Goal: Information Seeking & Learning: Learn about a topic

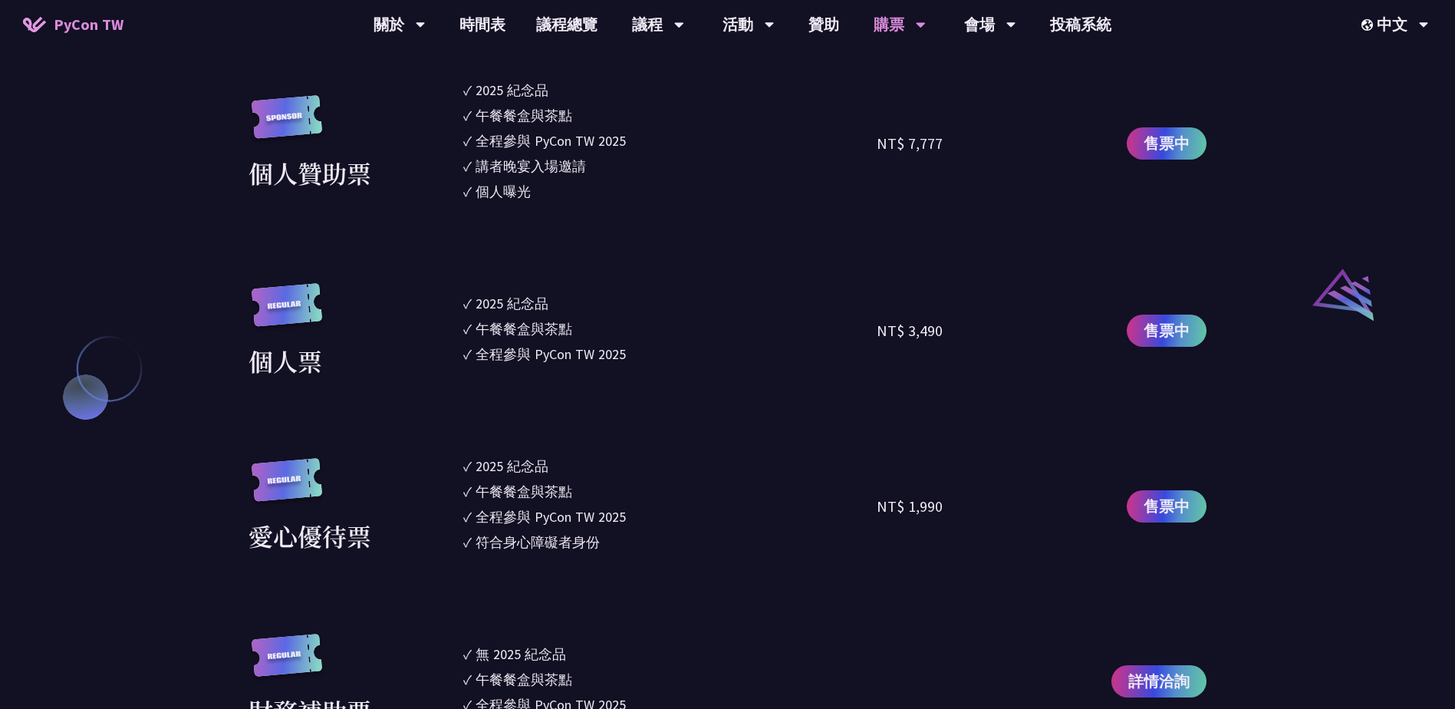
scroll to position [1841, 0]
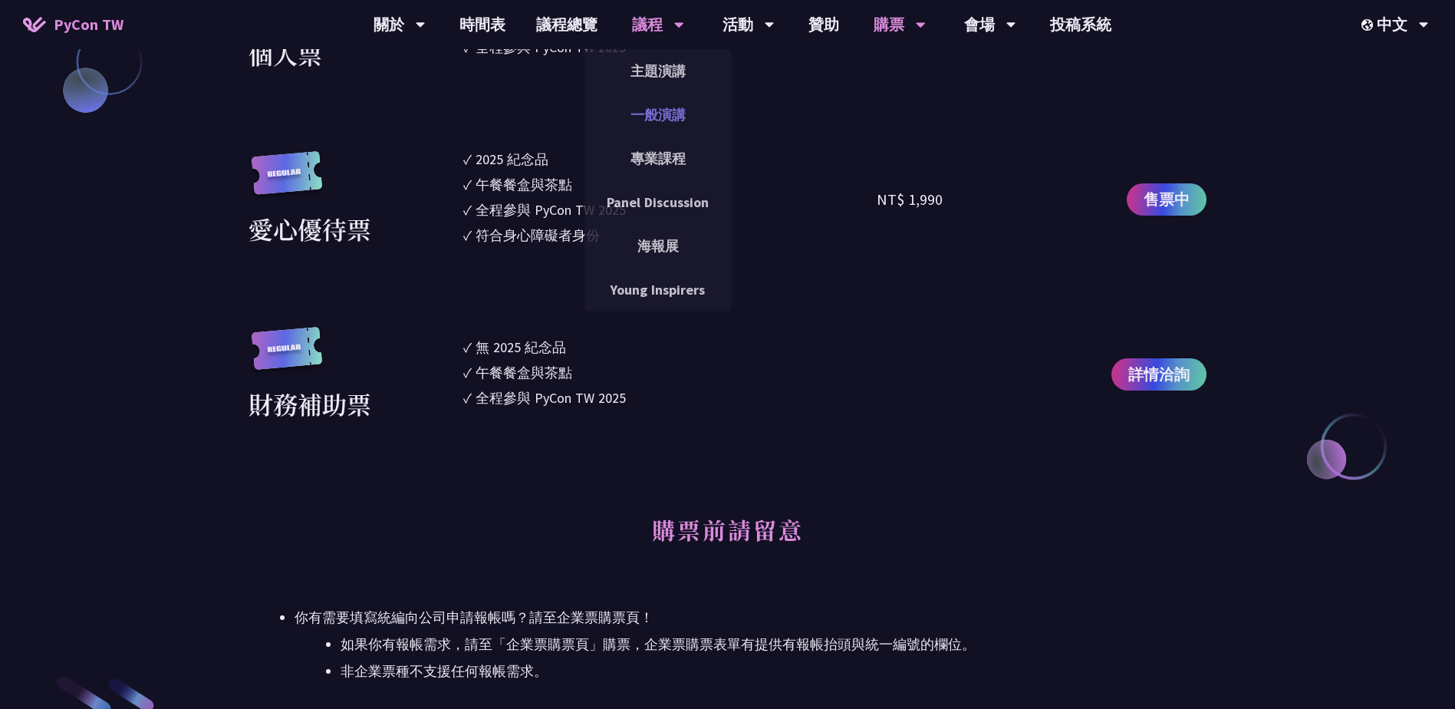
click at [673, 103] on link "一般演講" at bounding box center [657, 115] width 147 height 36
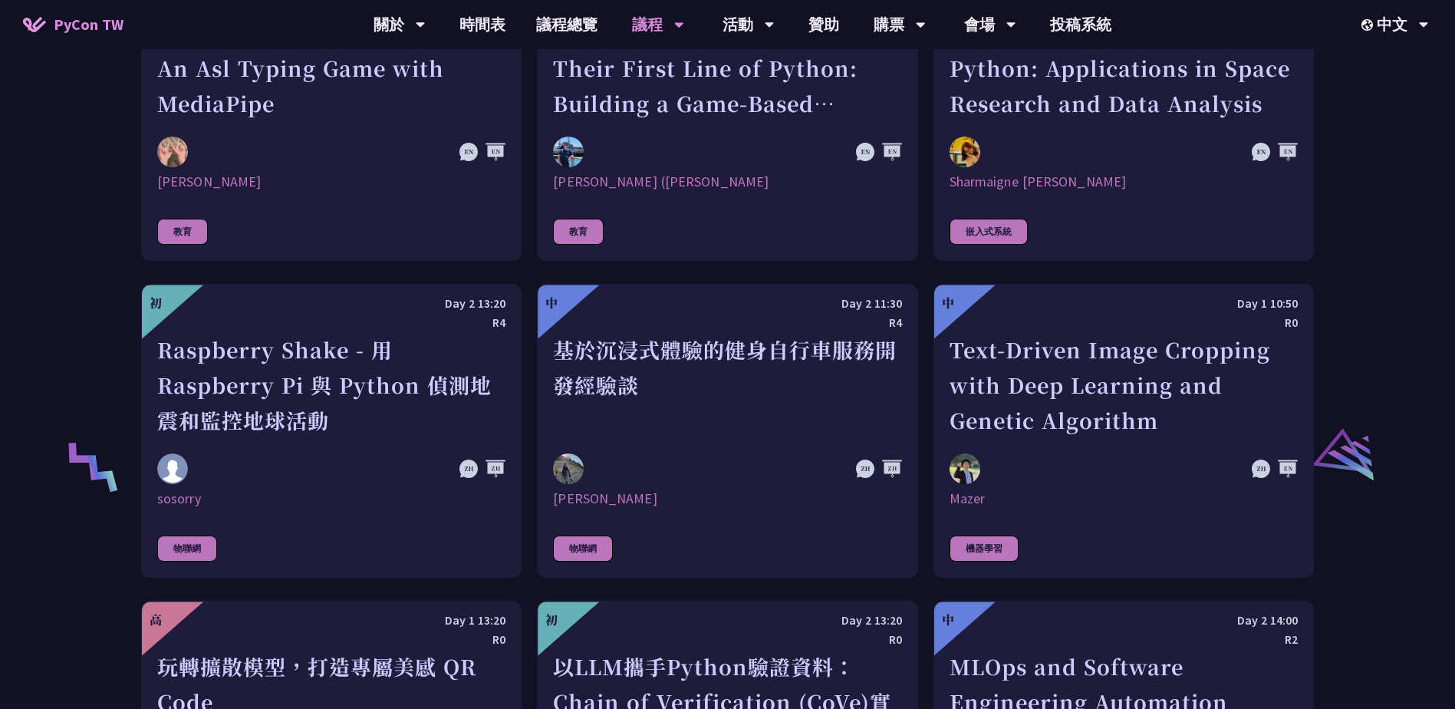
scroll to position [2454, 0]
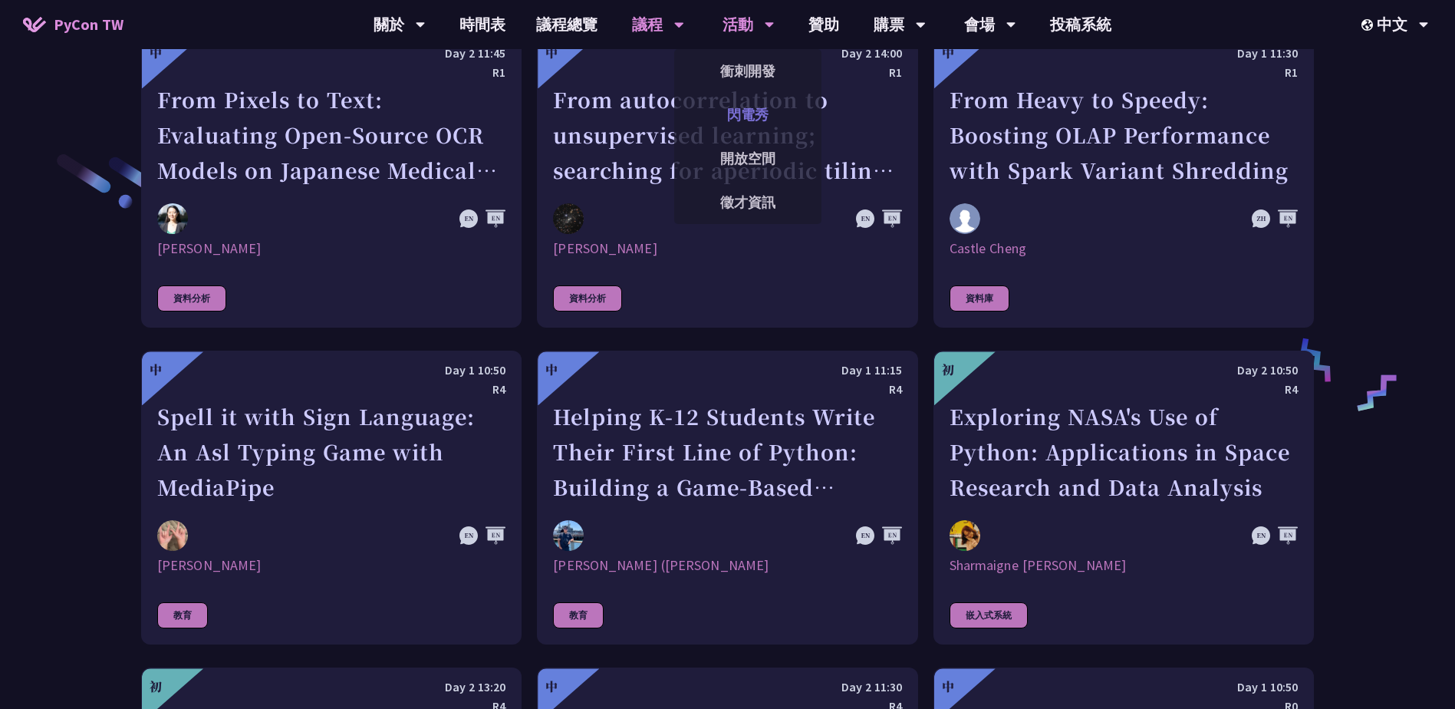
click at [750, 113] on link "閃電秀" at bounding box center [747, 115] width 147 height 36
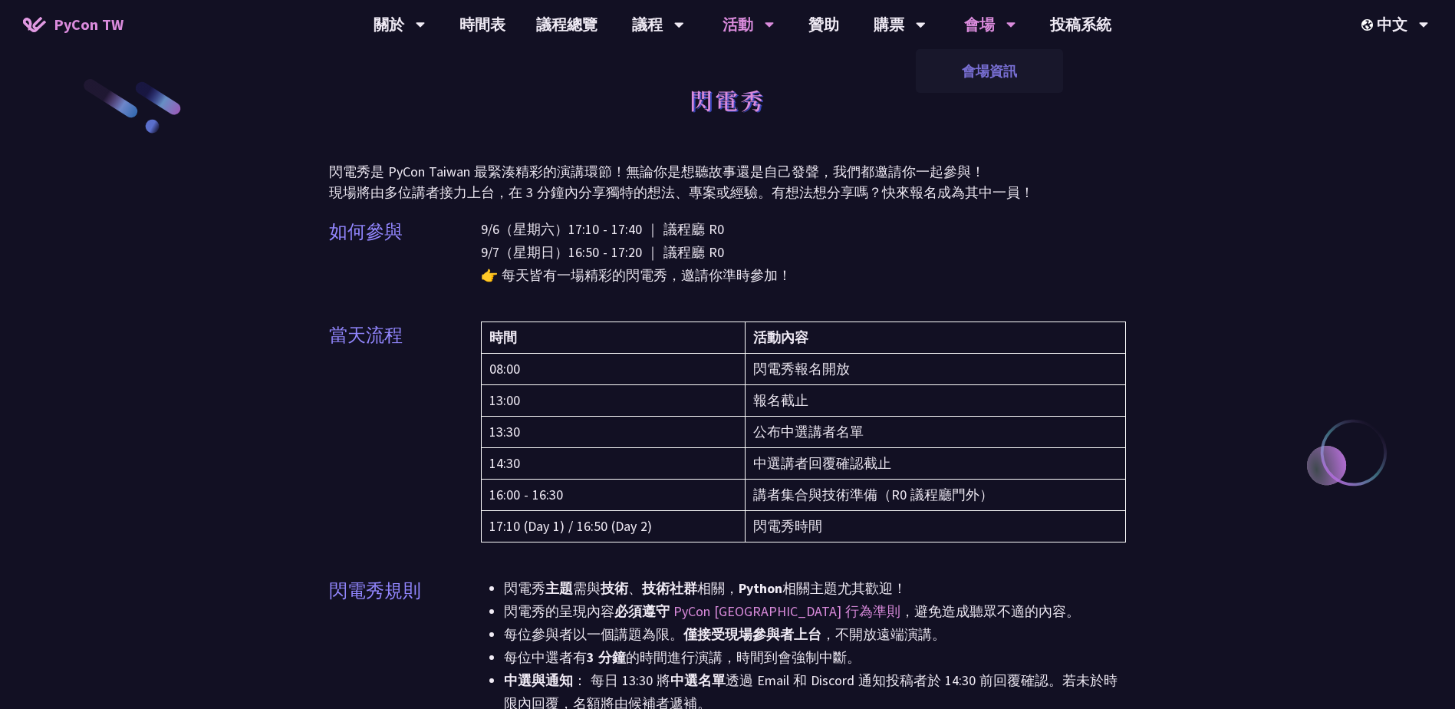
click at [1000, 64] on link "會場資訊" at bounding box center [989, 71] width 147 height 36
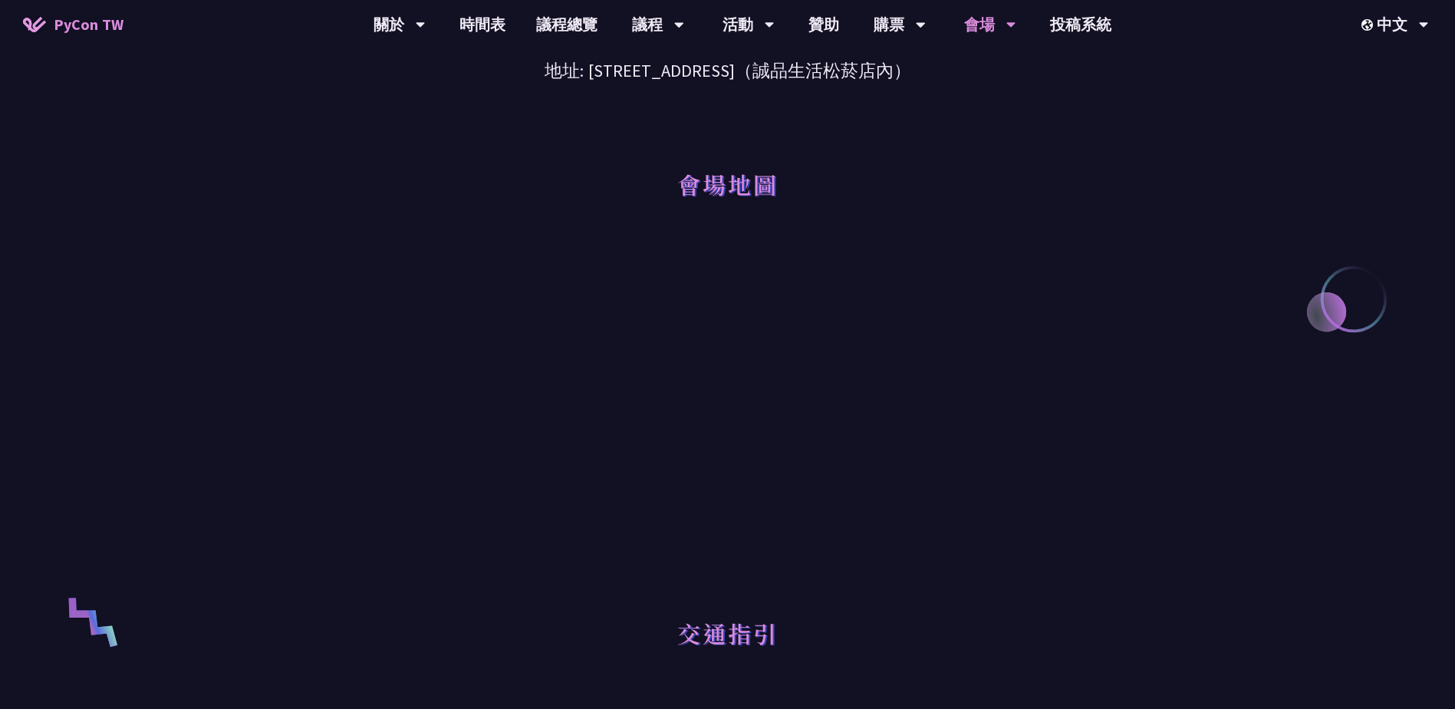
scroll to position [230, 0]
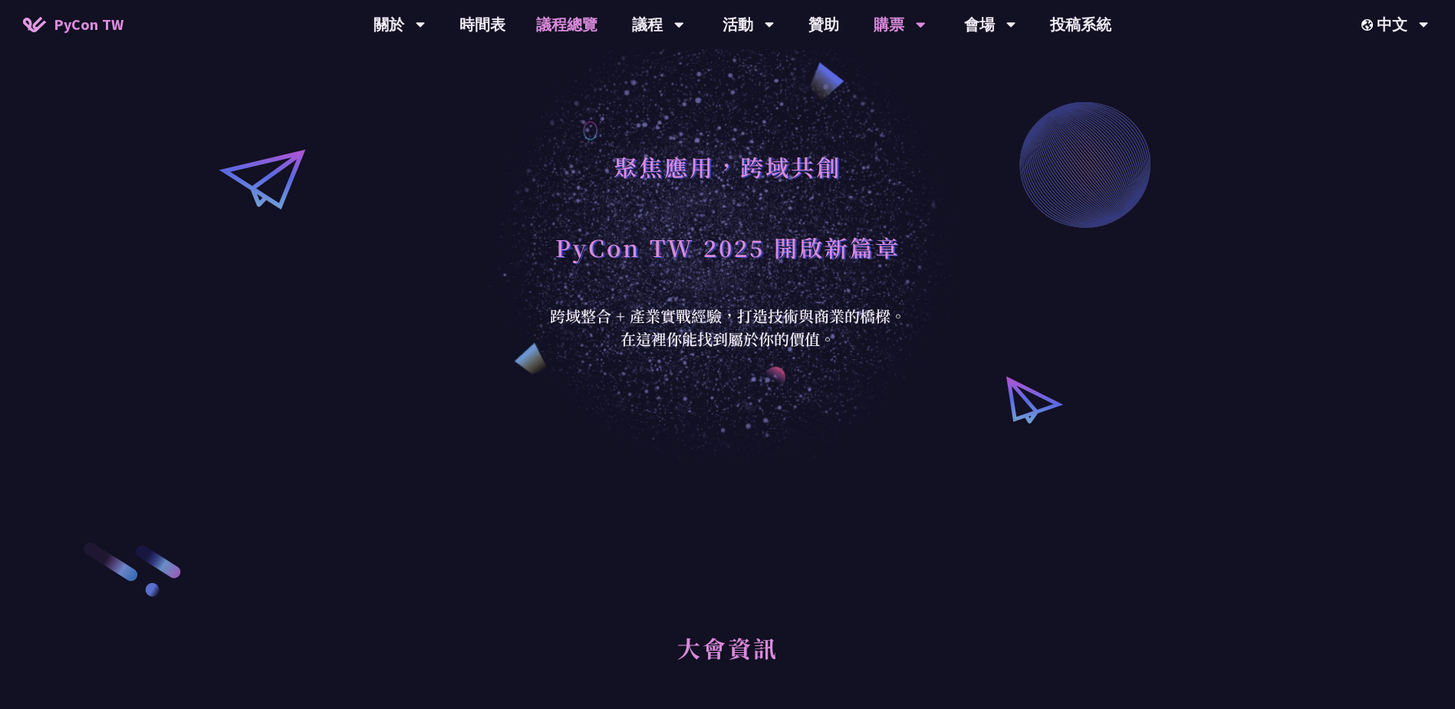
click at [569, 16] on link "議程總覽" at bounding box center [567, 24] width 92 height 49
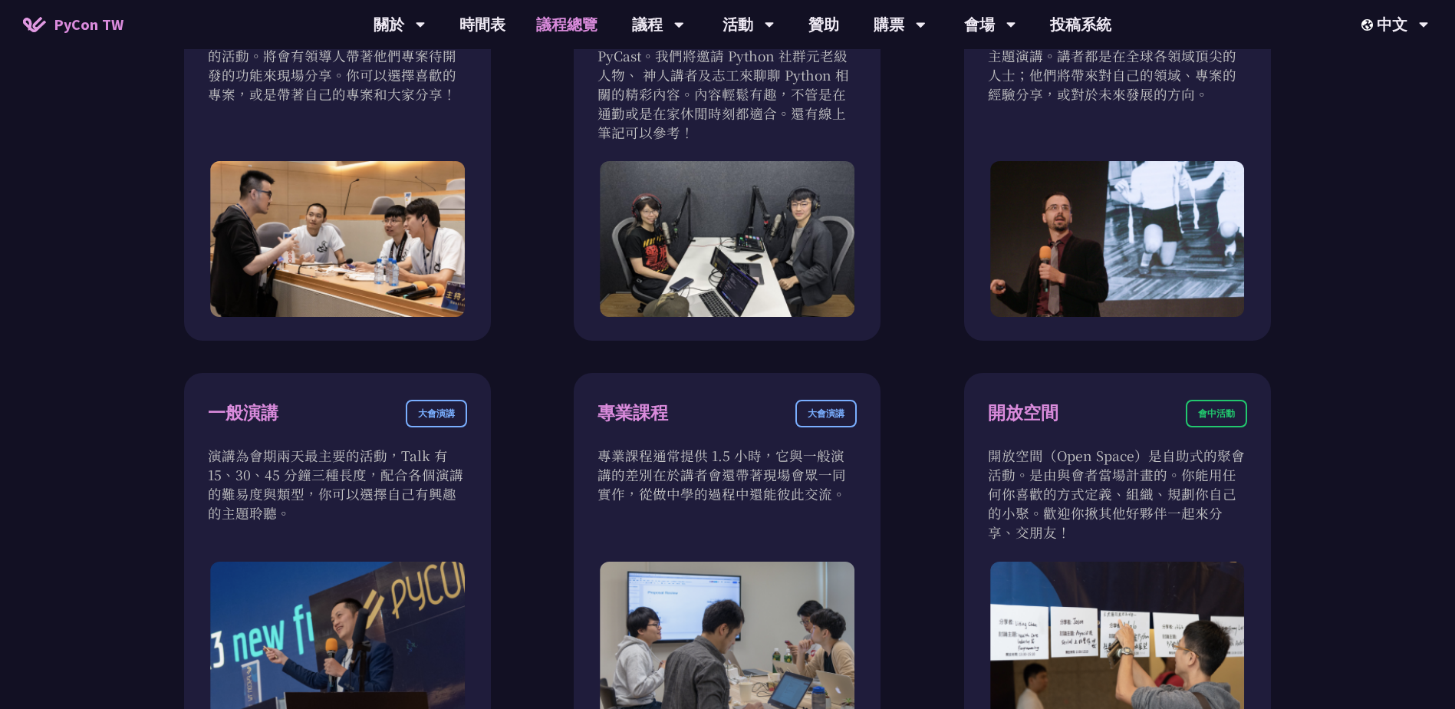
scroll to position [831, 0]
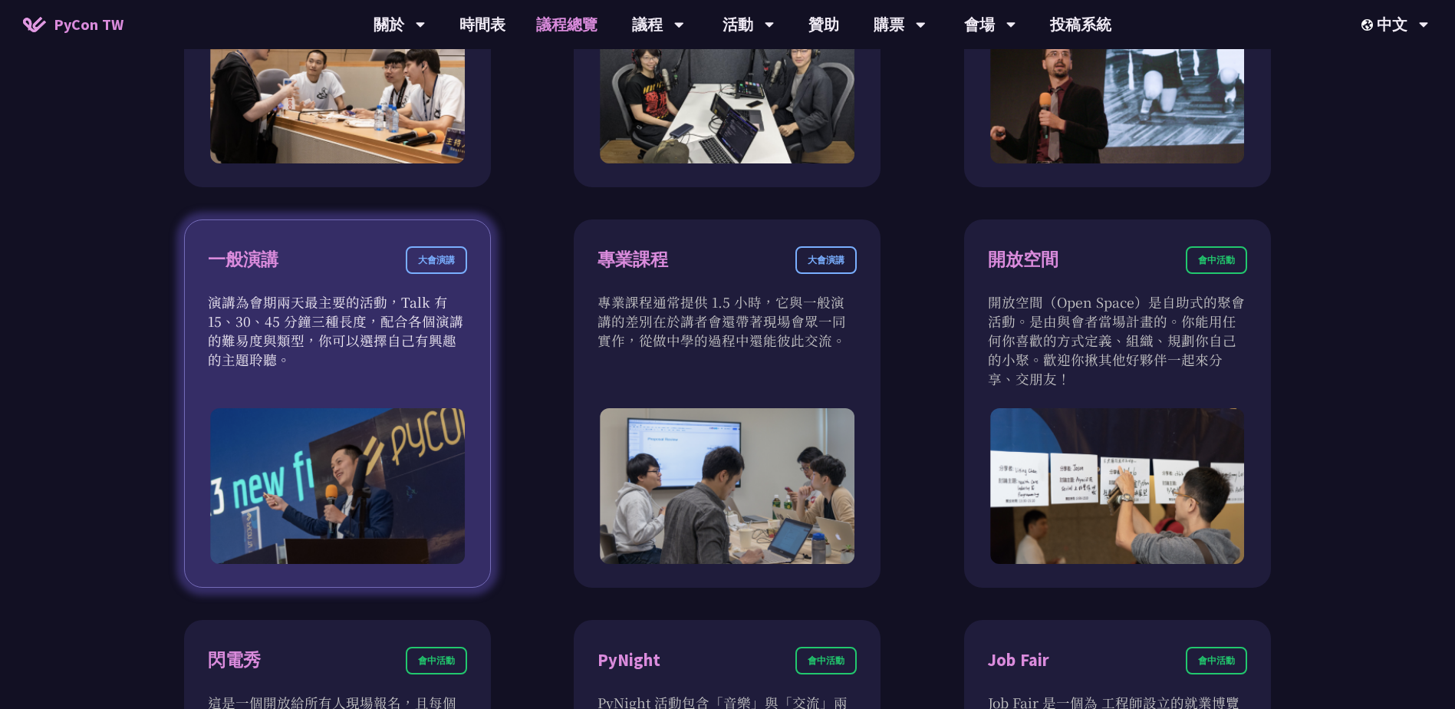
click at [326, 275] on div "一般演講 大會演講" at bounding box center [337, 269] width 259 height 46
click at [242, 258] on div "一般演講" at bounding box center [243, 259] width 71 height 27
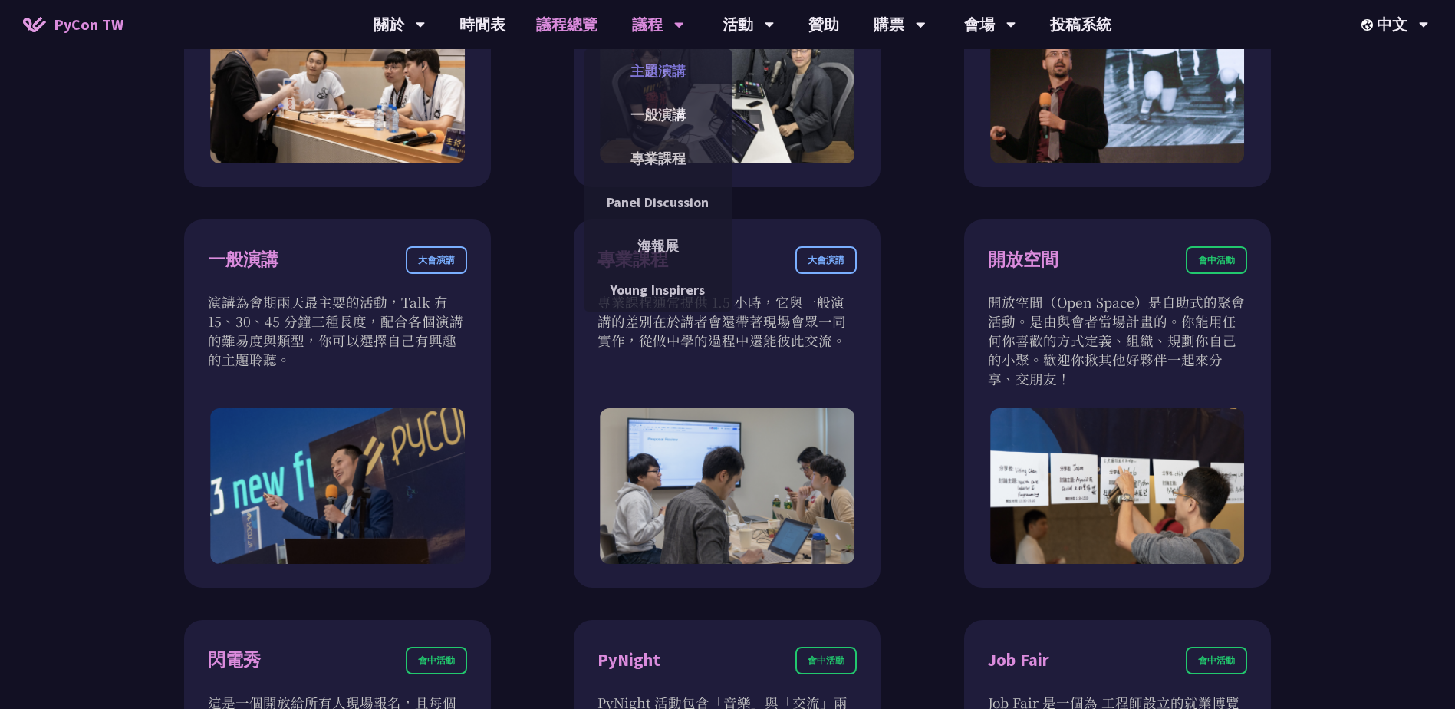
click at [676, 61] on link "主題演講" at bounding box center [657, 71] width 147 height 36
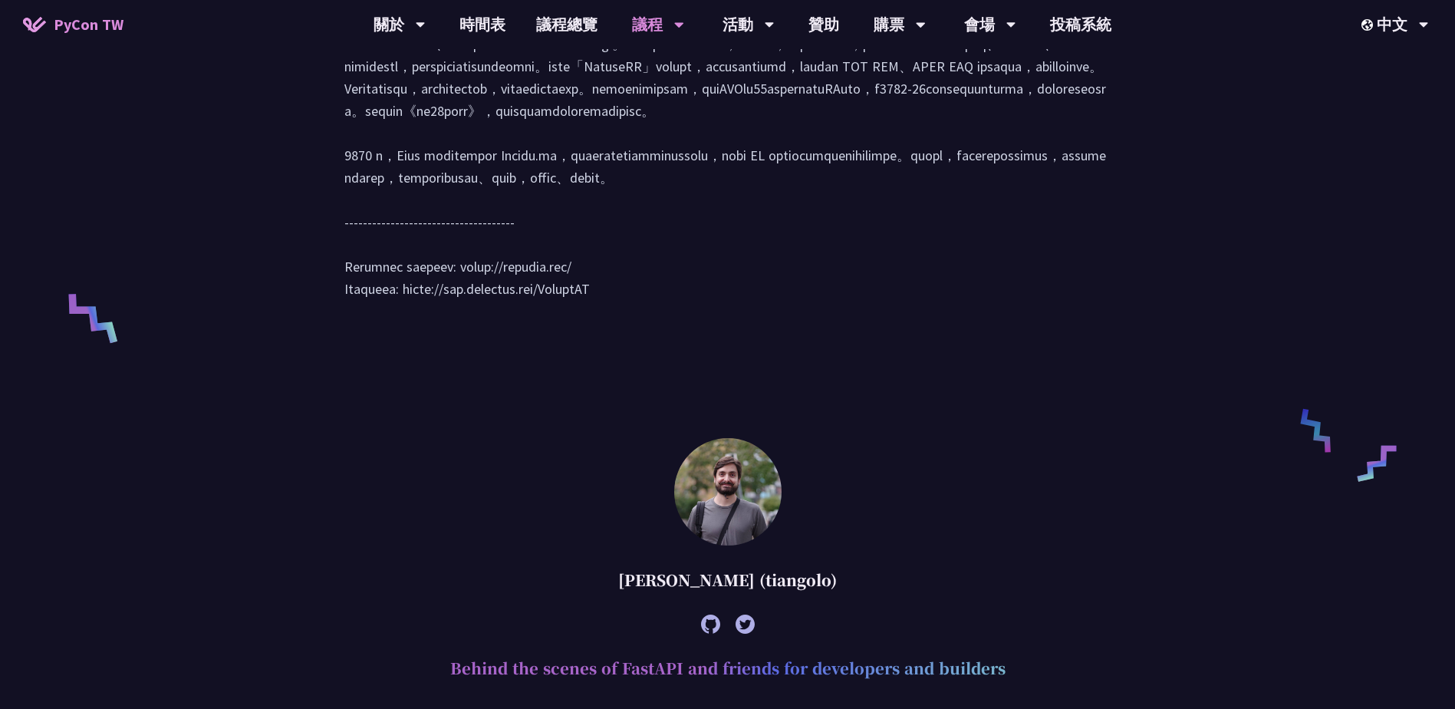
scroll to position [690, 0]
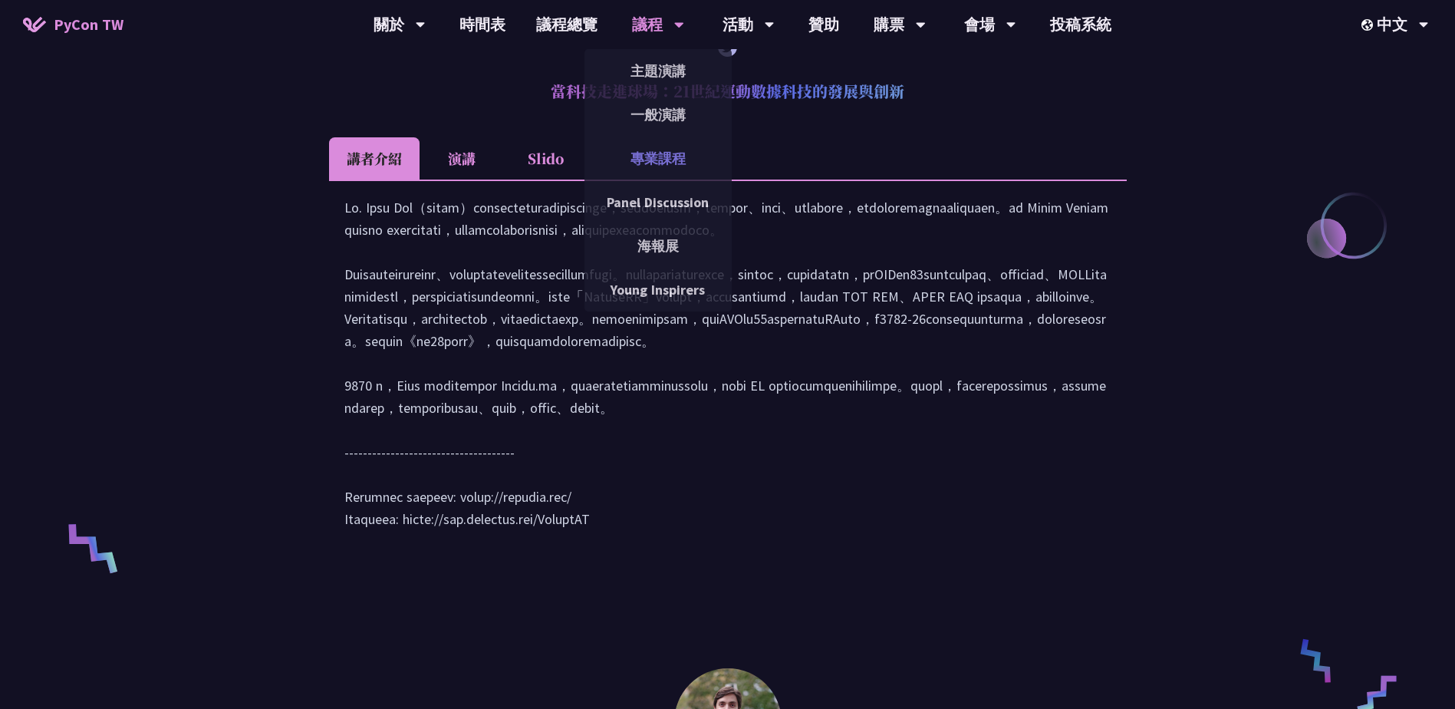
click at [676, 158] on link "專業課程" at bounding box center [657, 158] width 147 height 36
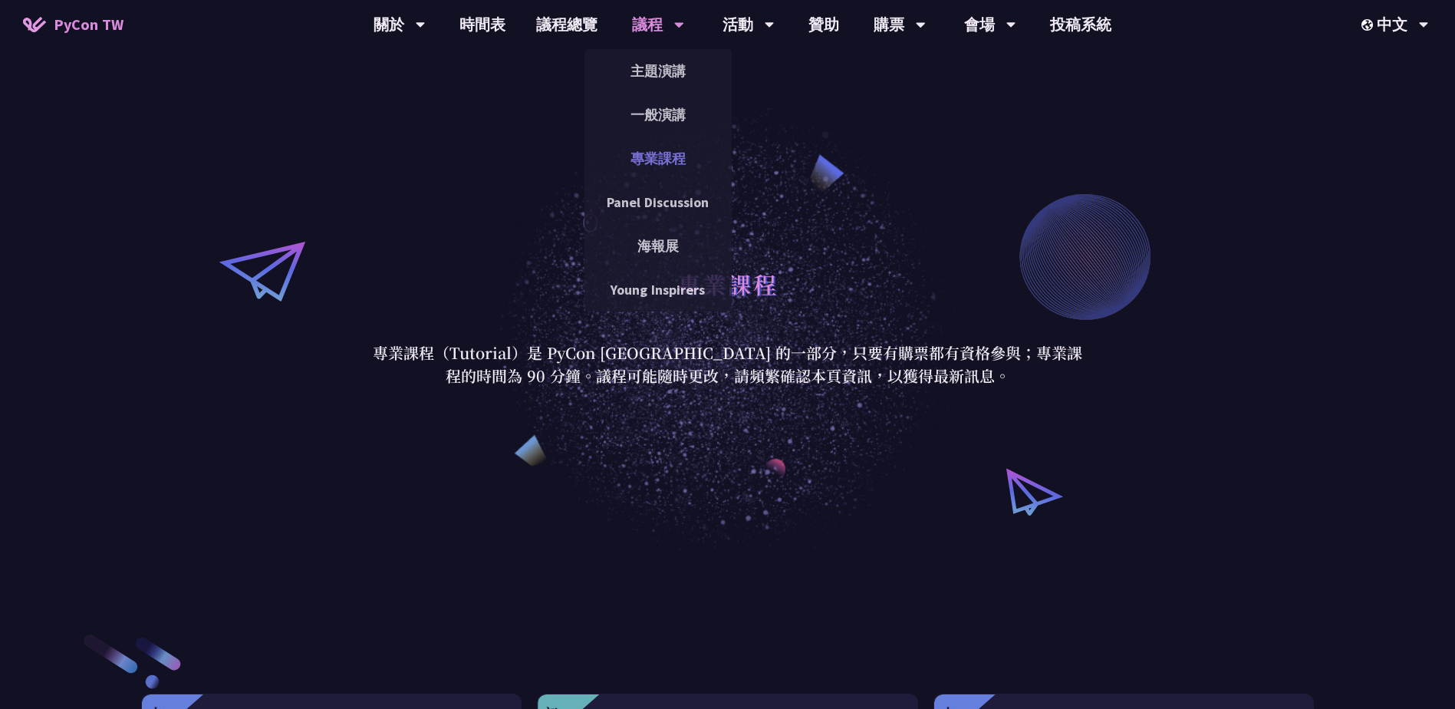
click at [661, 160] on link "專業課程" at bounding box center [657, 158] width 147 height 36
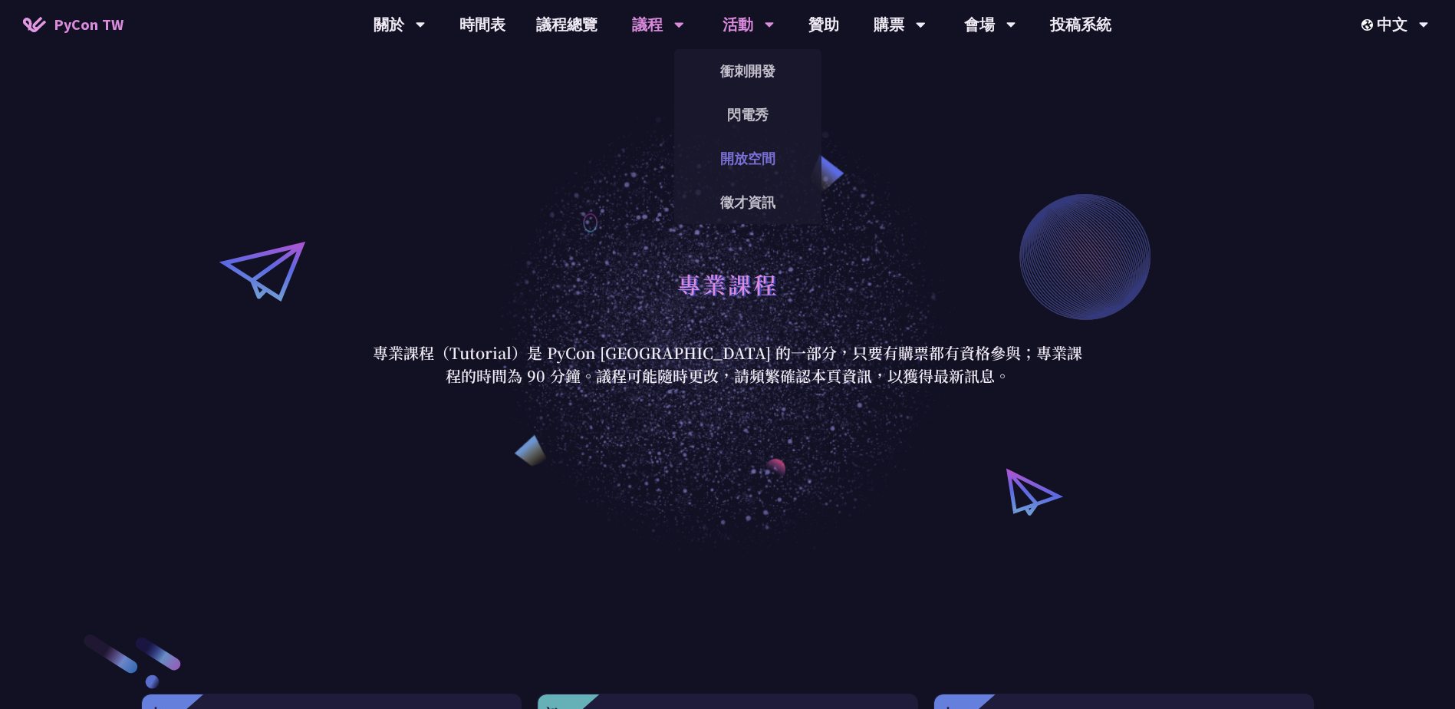
click at [757, 144] on link "開放空間" at bounding box center [747, 158] width 147 height 36
